Goal: Find specific page/section: Find specific page/section

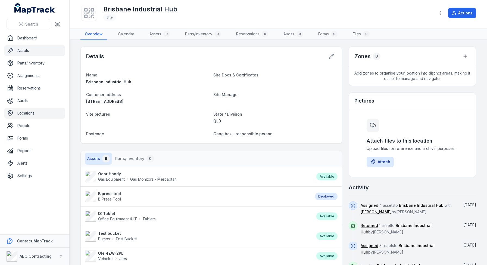
click at [29, 47] on link "Assets" at bounding box center [34, 50] width 61 height 11
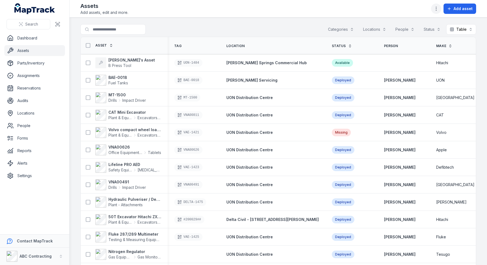
click at [434, 12] on button "button" at bounding box center [436, 9] width 10 height 10
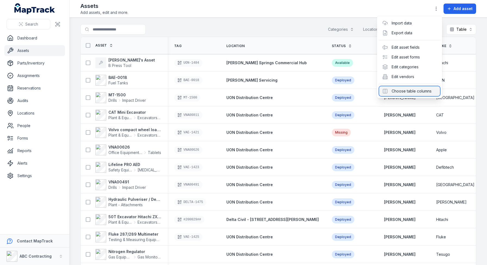
click at [409, 90] on div "Choose table columns" at bounding box center [409, 91] width 61 height 10
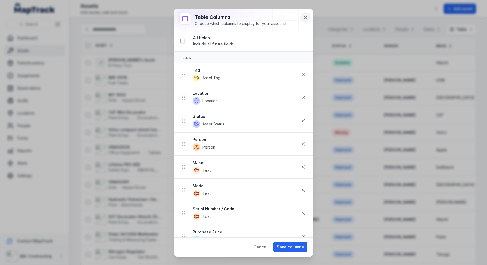
click at [302, 16] on button at bounding box center [306, 17] width 10 height 10
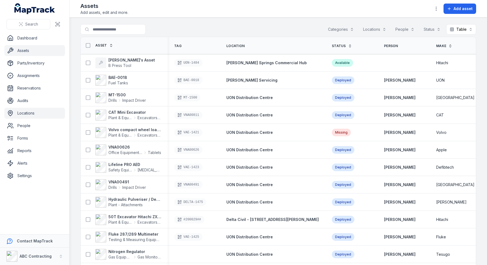
click at [47, 112] on link "Locations" at bounding box center [34, 113] width 61 height 11
